Goal: Task Accomplishment & Management: Use online tool/utility

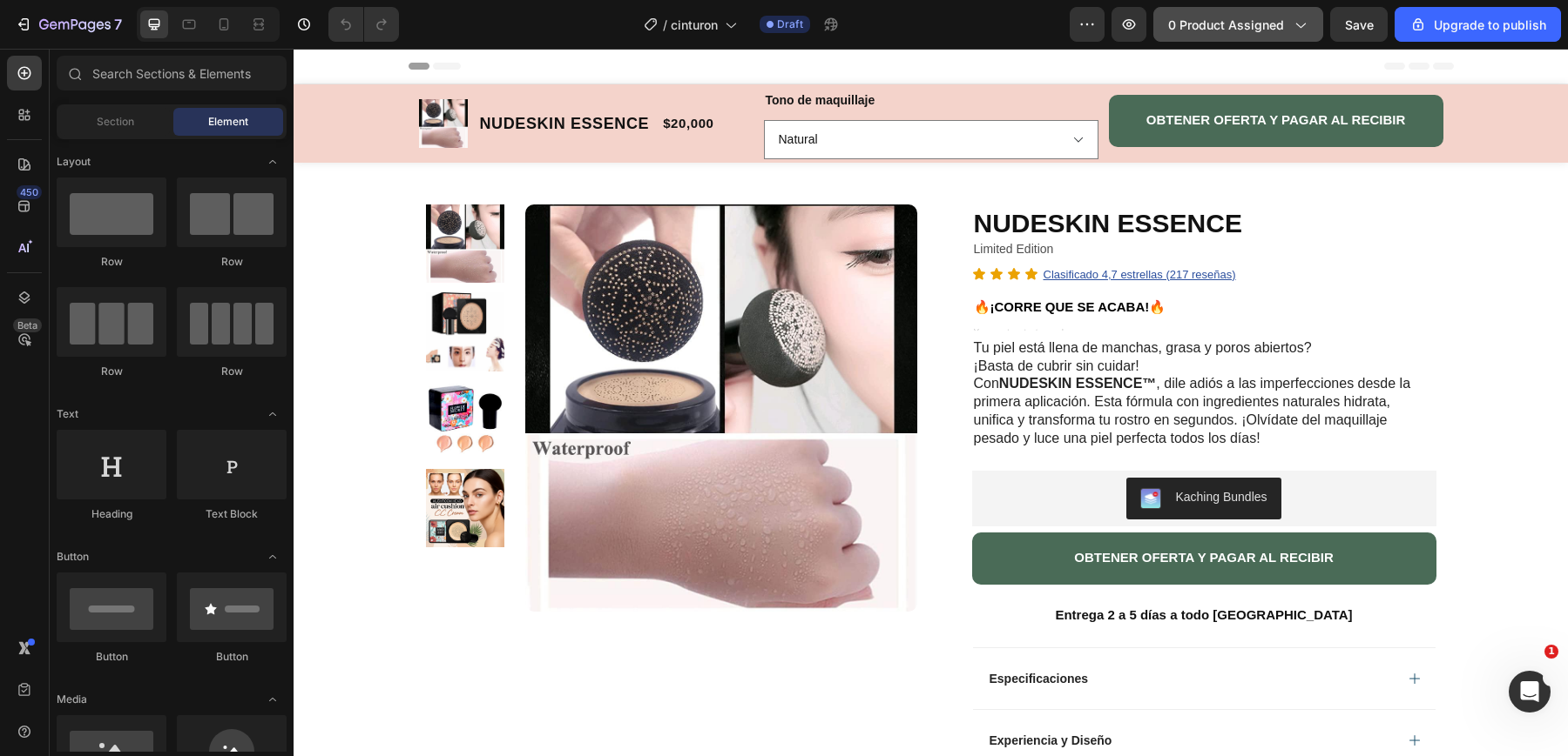
click at [1240, 23] on span "0 product assigned" at bounding box center [1226, 24] width 116 height 18
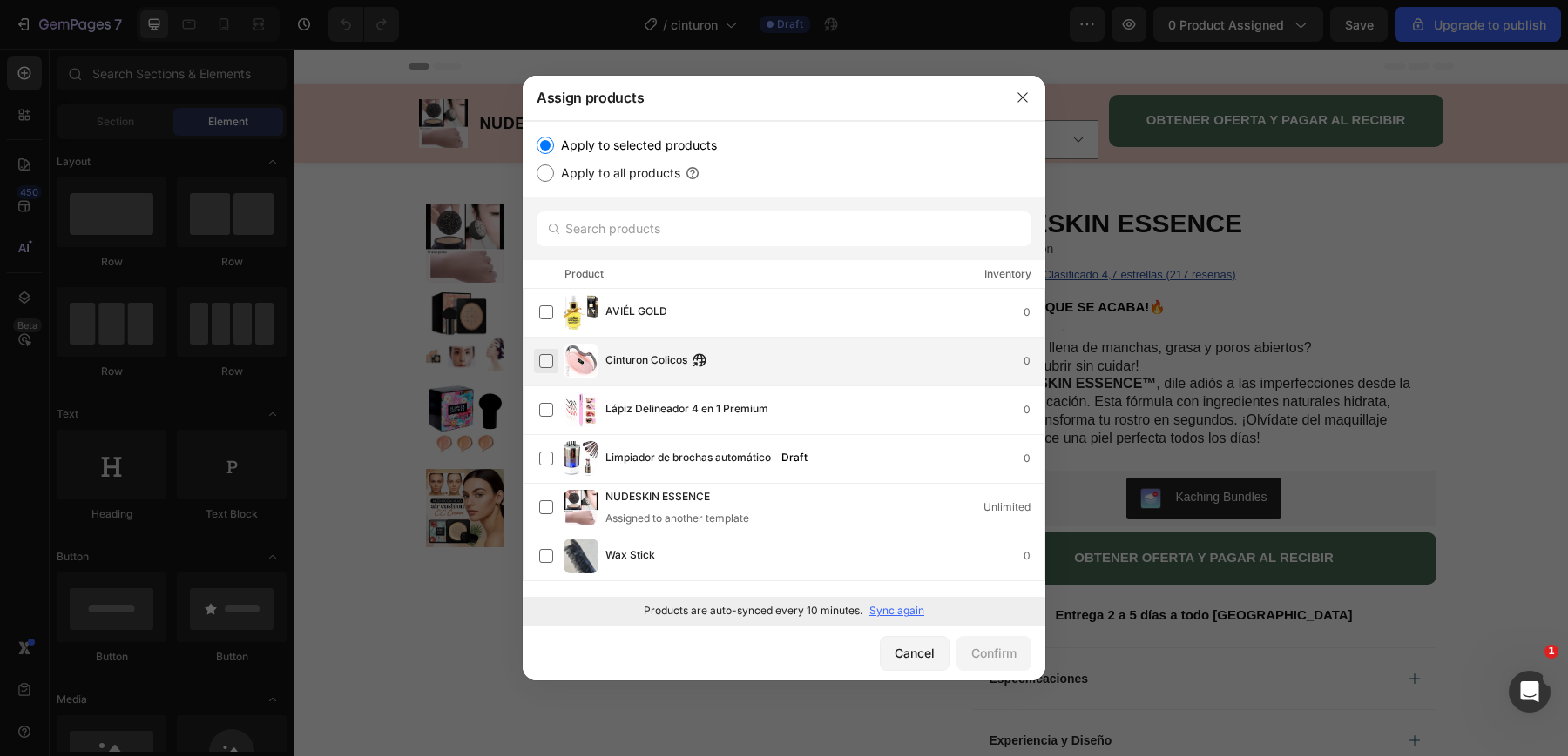
click at [551, 358] on label at bounding box center [546, 361] width 14 height 14
click at [992, 655] on div "Confirm" at bounding box center [994, 653] width 46 height 18
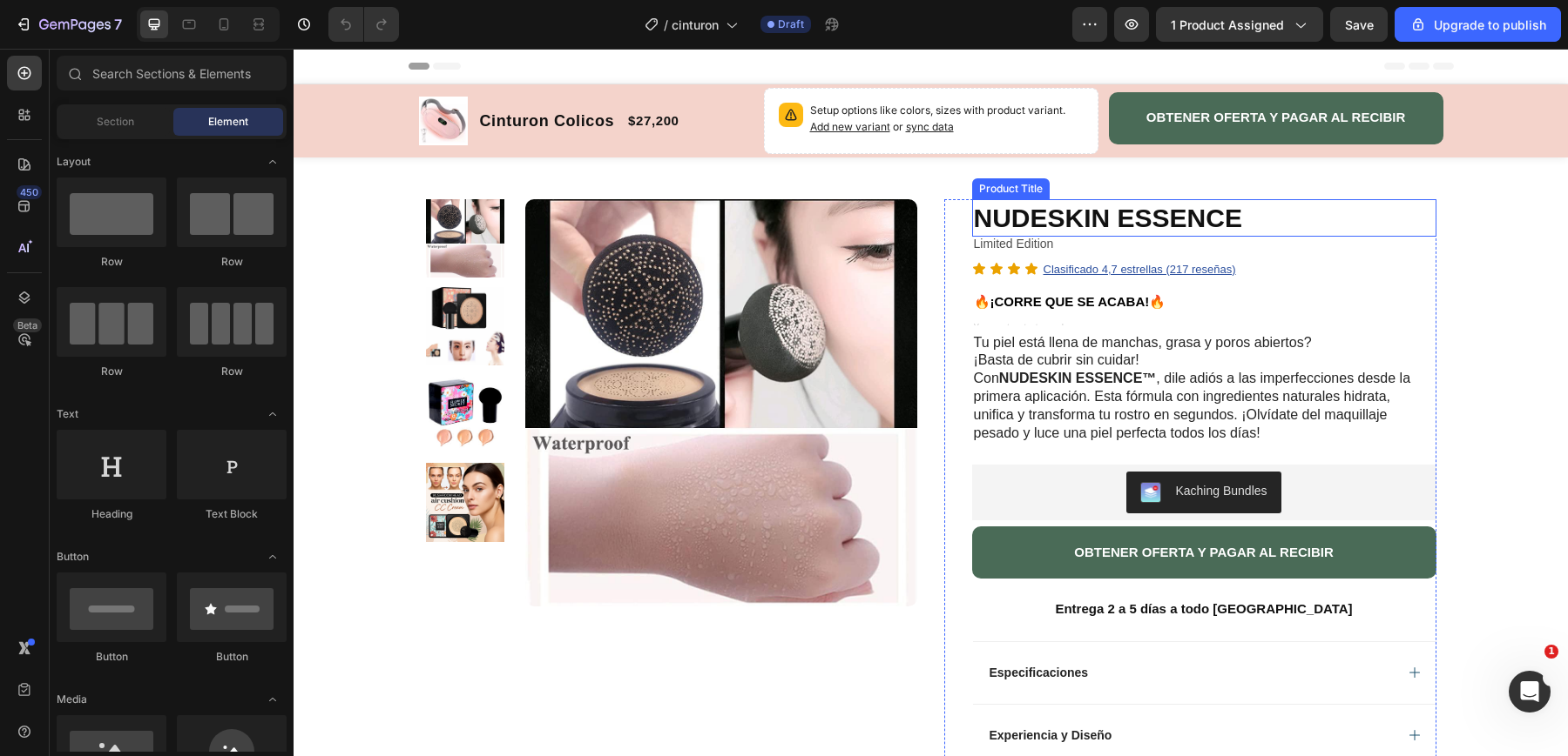
click at [1088, 212] on h1 "NUDESKIN ESSENCE" at bounding box center [1203, 217] width 464 height 37
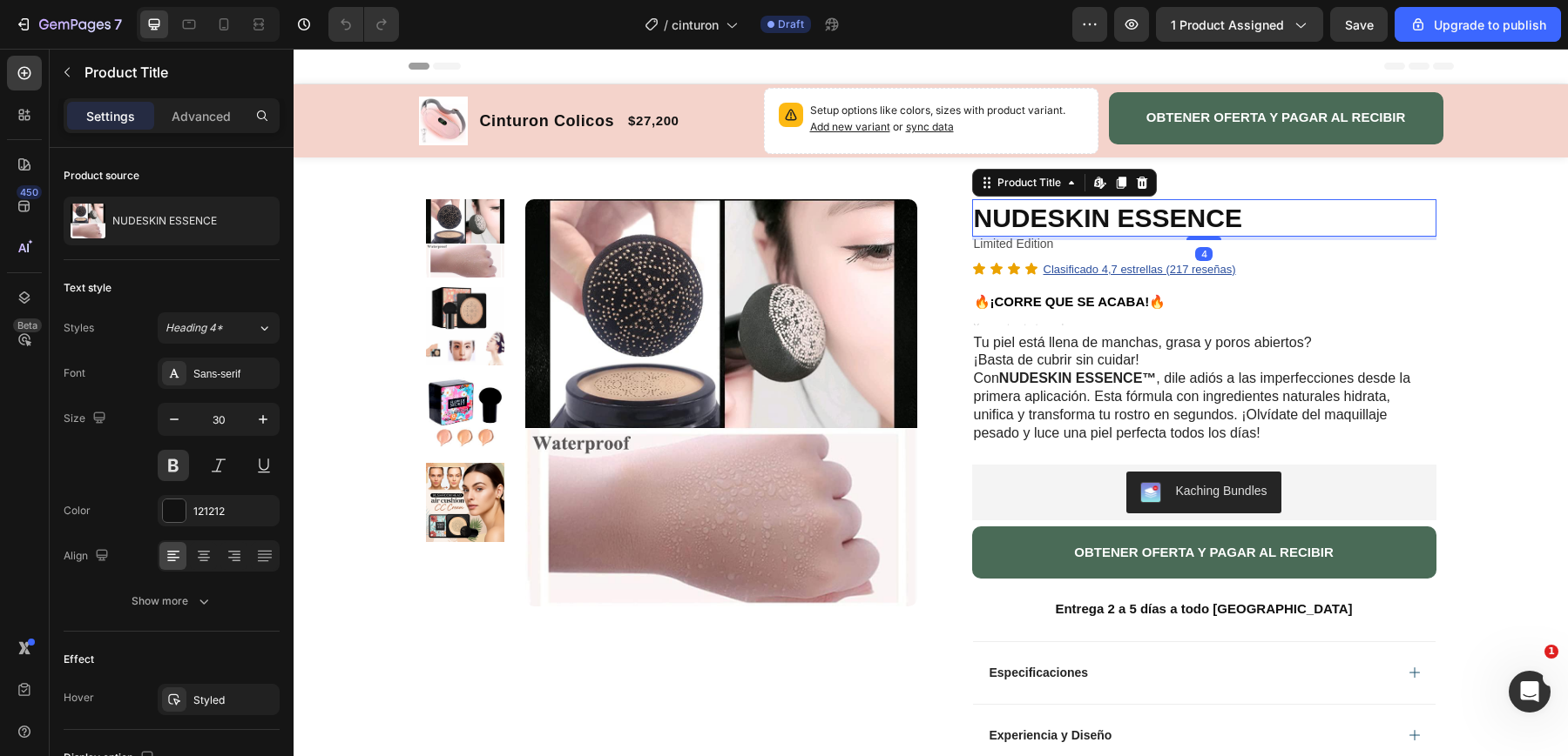
click at [1216, 221] on h1 "NUDESKIN ESSENCE" at bounding box center [1203, 217] width 464 height 37
click at [1288, 215] on h1 "NUDESKIN ESSENCE" at bounding box center [1203, 217] width 464 height 37
click at [1071, 185] on icon at bounding box center [1071, 183] width 14 height 14
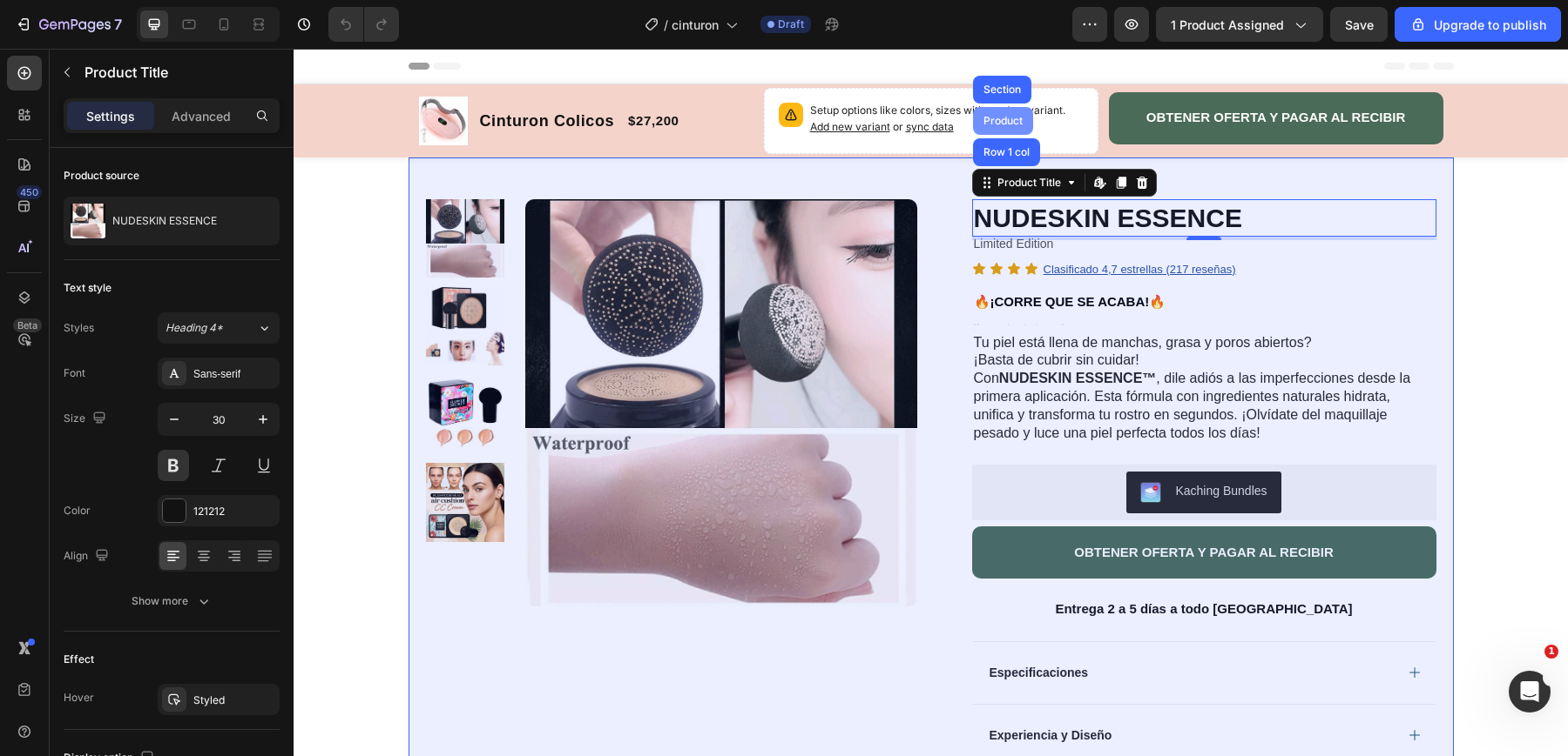
click at [1010, 117] on div "Product" at bounding box center [1002, 121] width 46 height 10
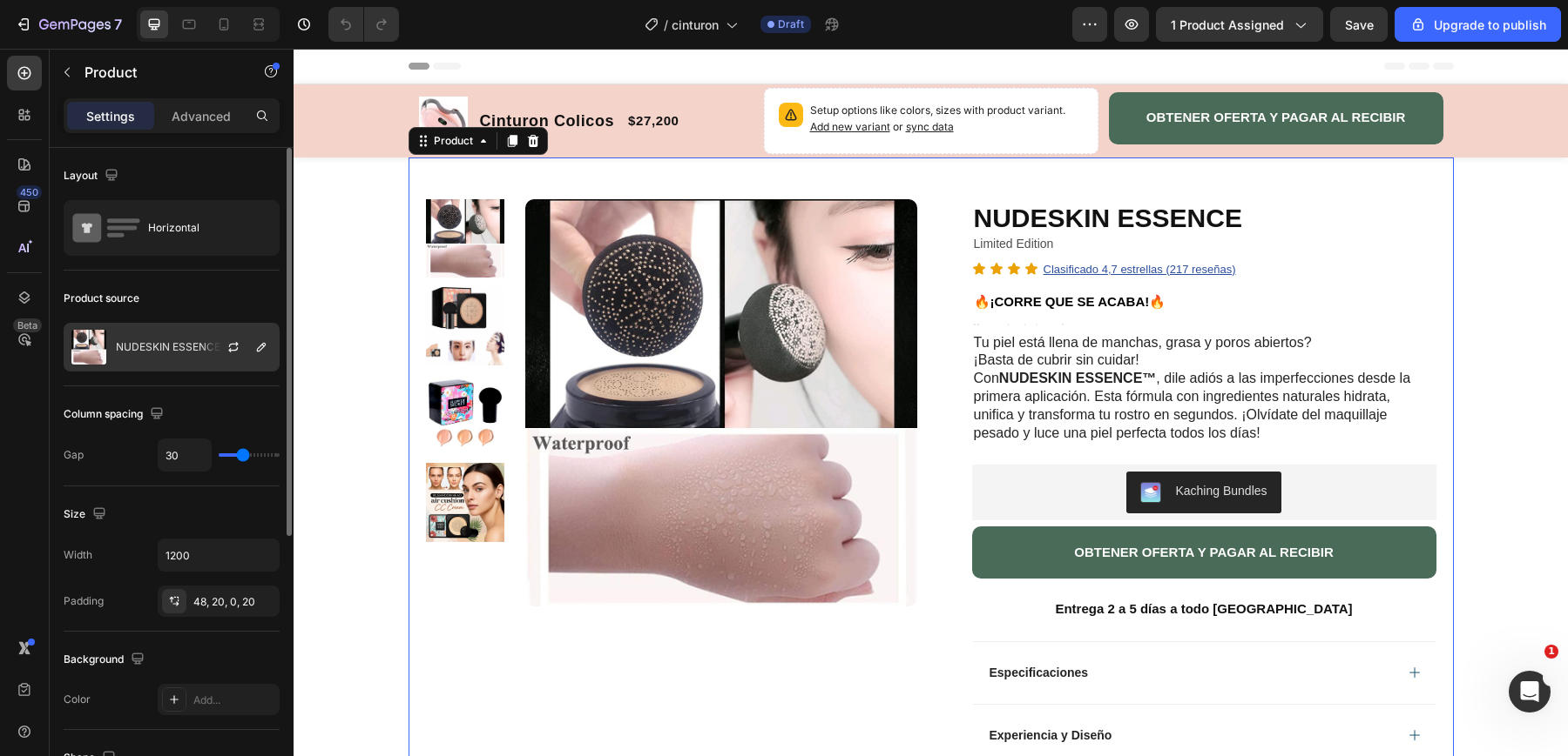
click at [176, 341] on p "NUDESKIN ESSENCE" at bounding box center [169, 347] width 105 height 12
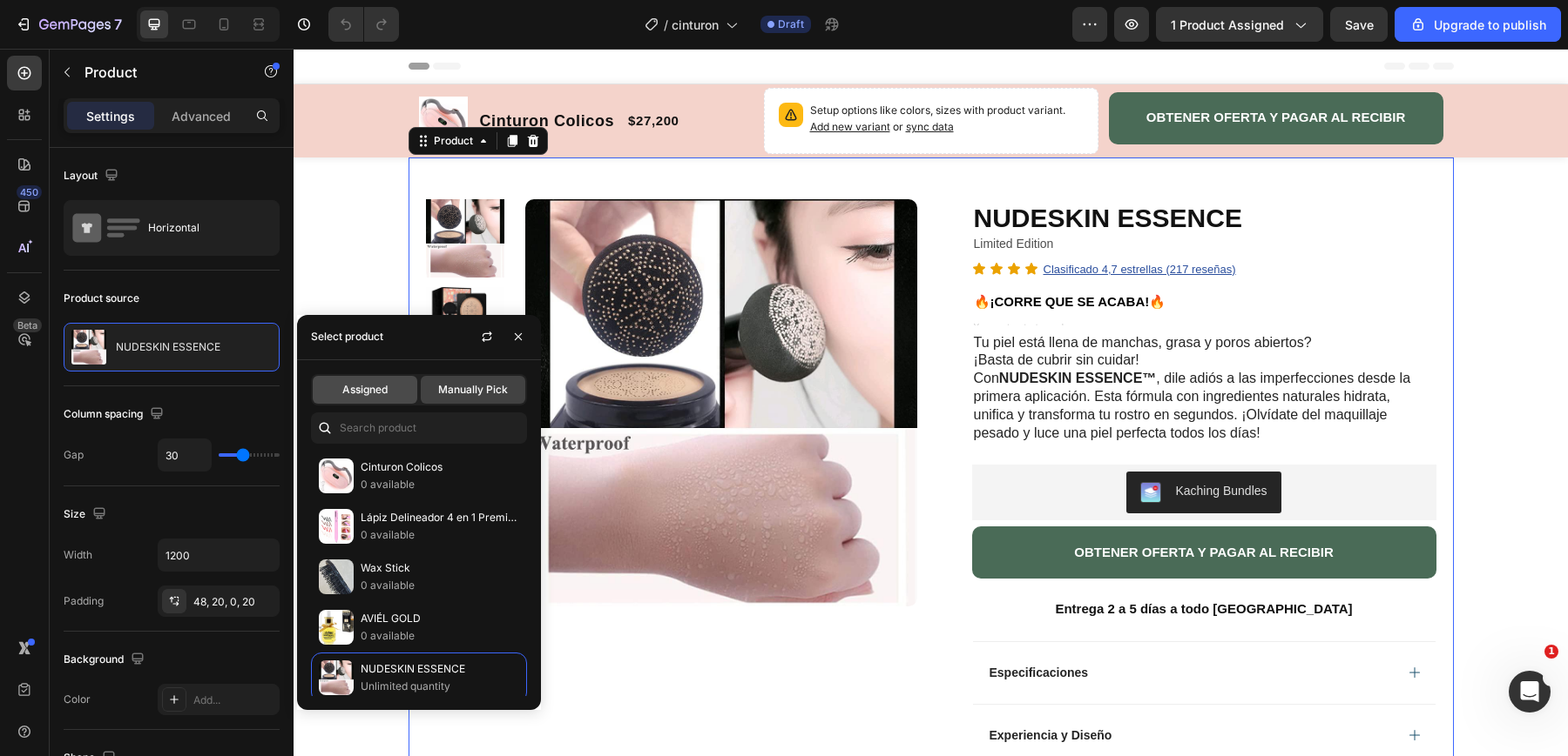
click at [358, 390] on span "Assigned" at bounding box center [365, 389] width 46 height 15
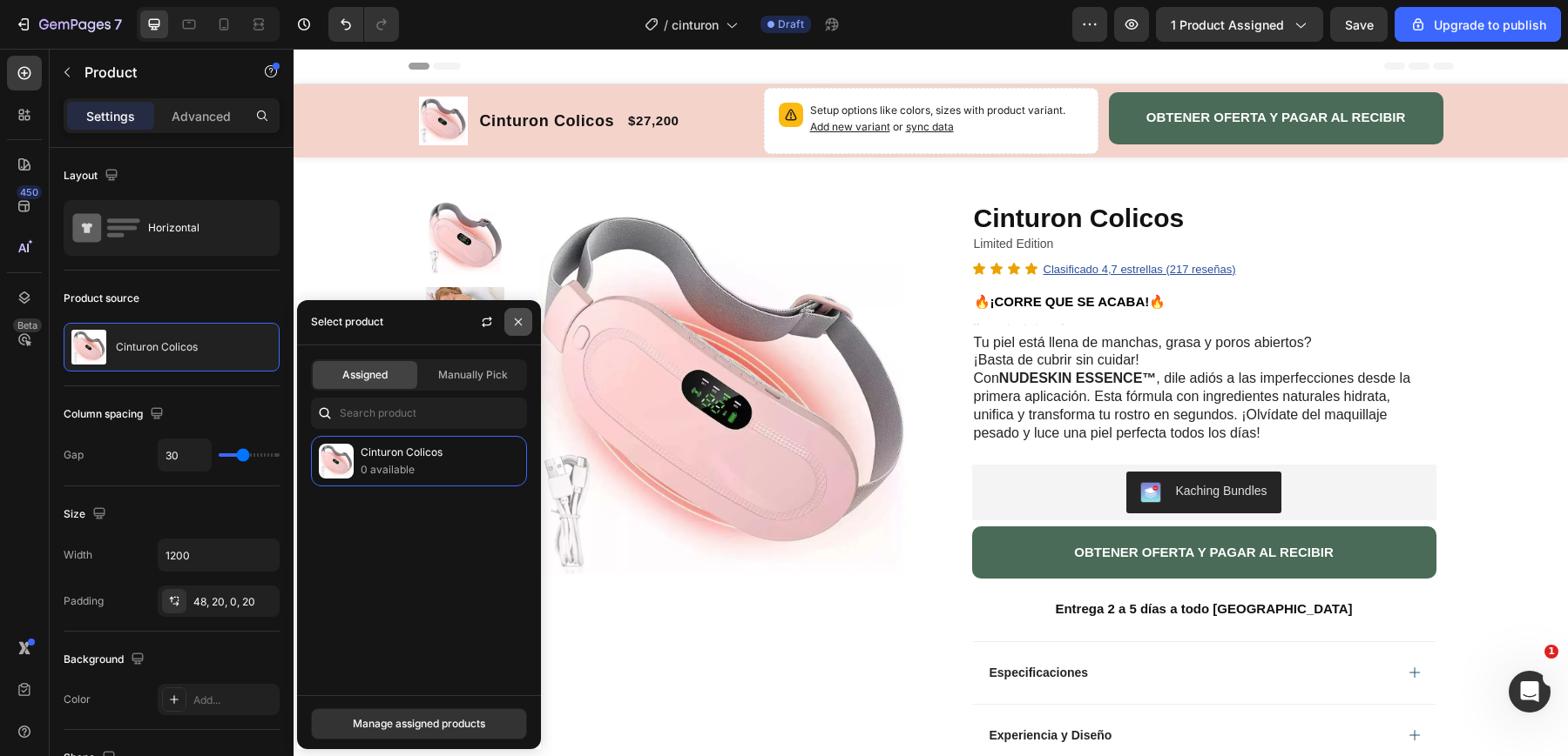
click at [521, 328] on icon "button" at bounding box center [518, 322] width 14 height 14
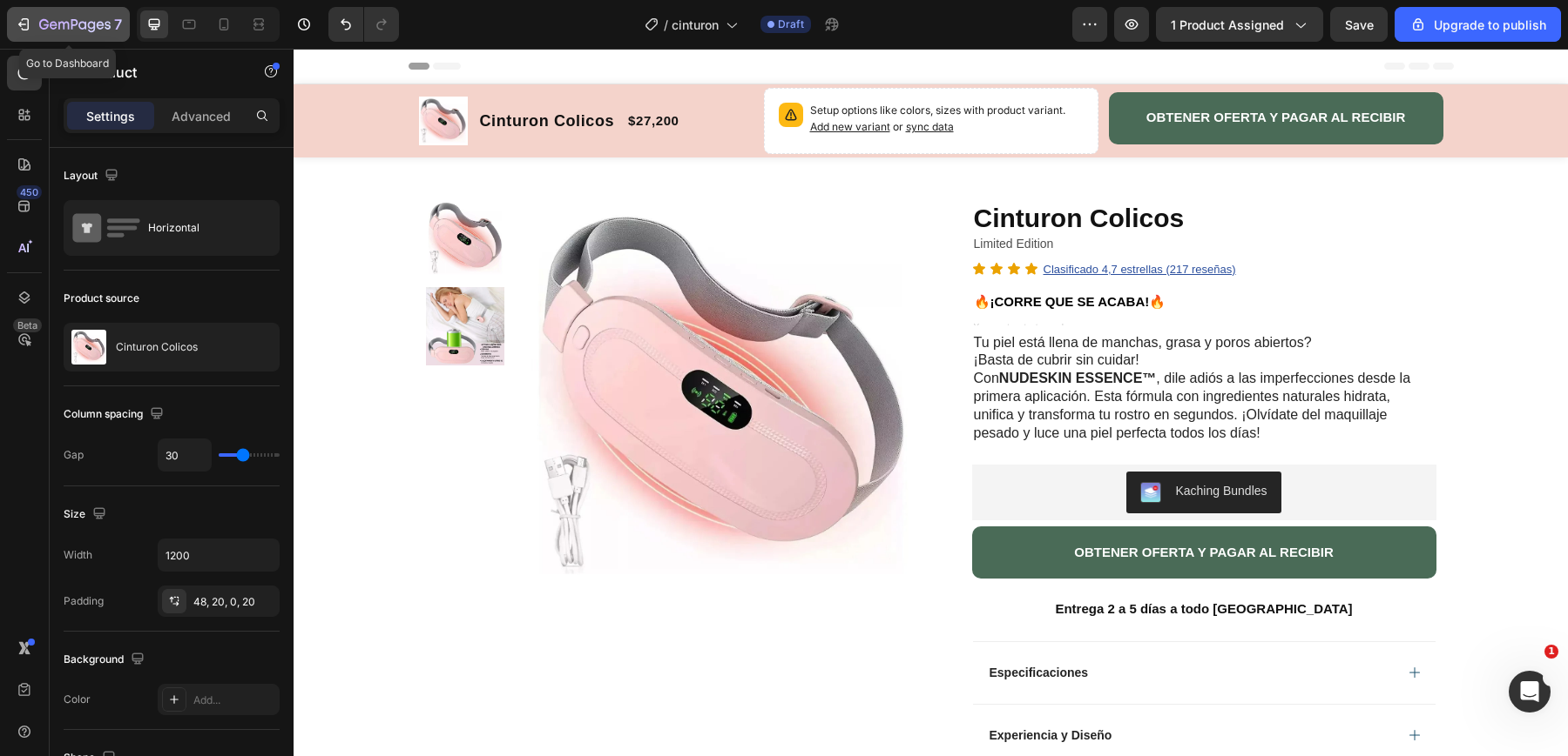
click at [62, 22] on icon "button" at bounding box center [63, 26] width 10 height 8
